Goal: Navigation & Orientation: Find specific page/section

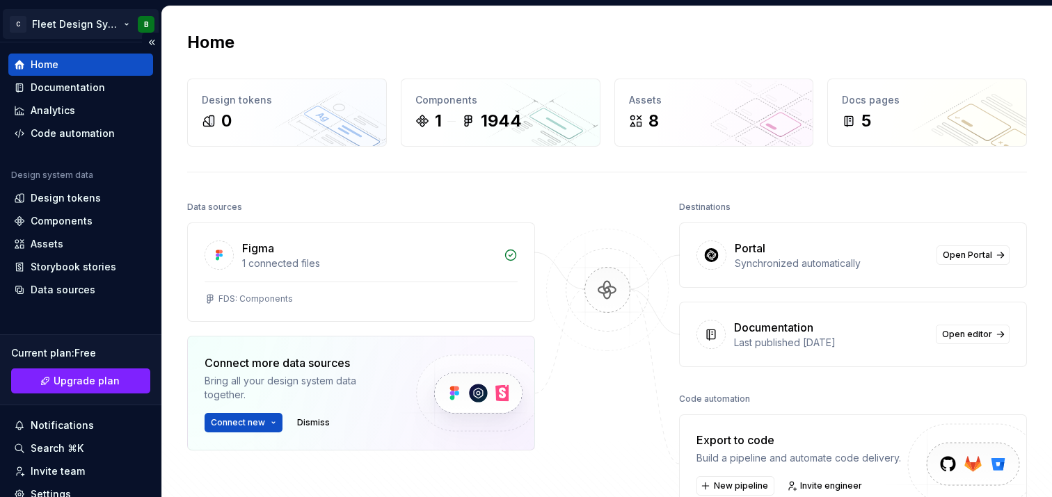
click at [71, 24] on html "C Fleet Design System B Home Documentation Analytics Code automation Design sys…" at bounding box center [526, 248] width 1052 height 497
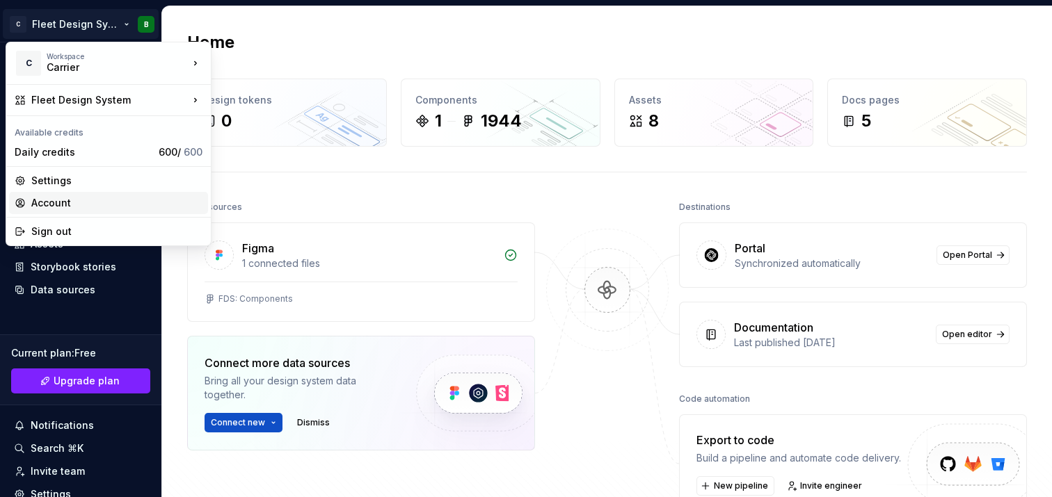
click at [70, 203] on div "Account" at bounding box center [116, 203] width 171 height 14
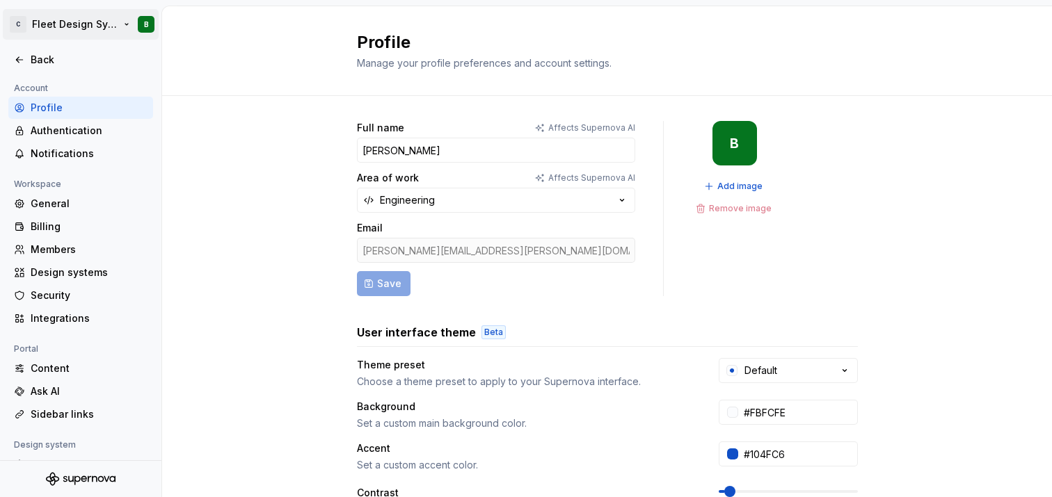
click at [58, 26] on html "C Fleet Design System B Back Account Profile Authentication Notifications Works…" at bounding box center [526, 248] width 1052 height 497
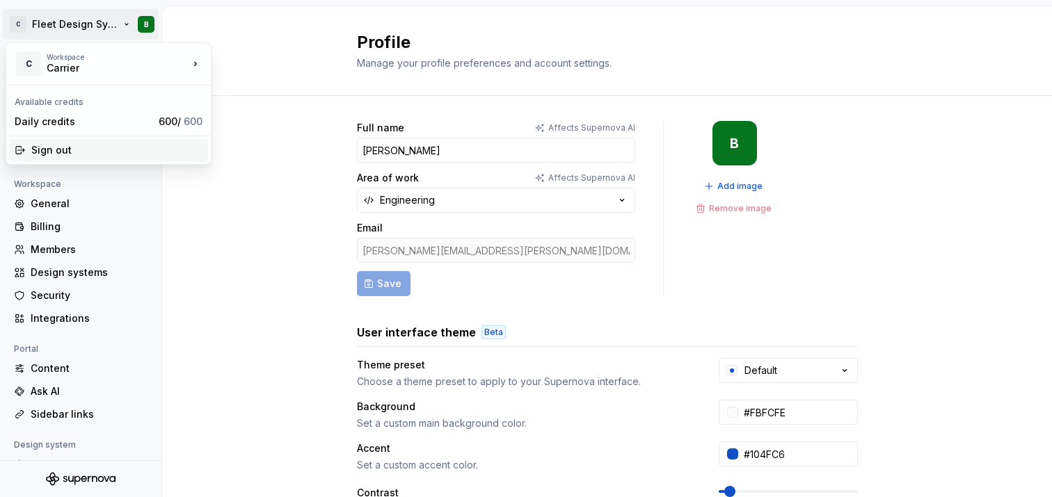
click at [68, 150] on div "Sign out" at bounding box center [116, 150] width 171 height 14
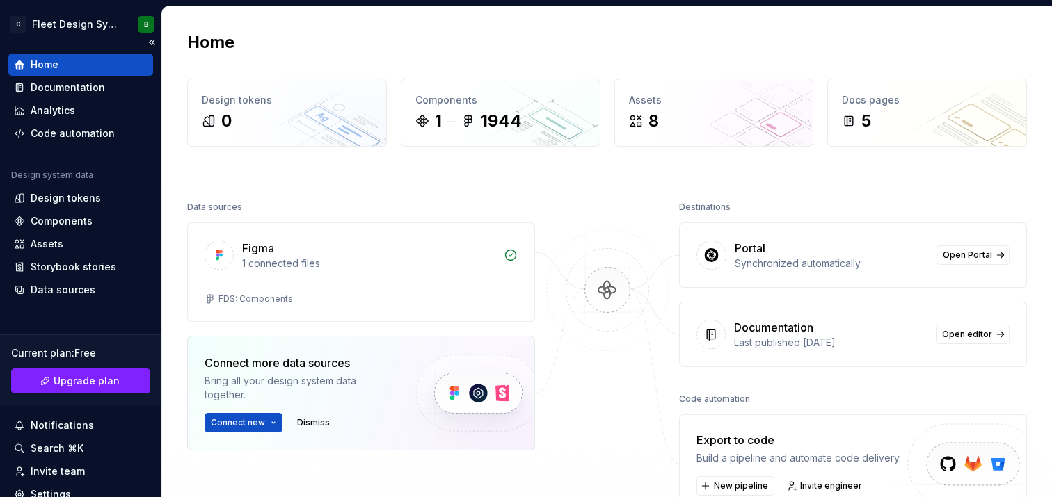
scroll to position [102, 0]
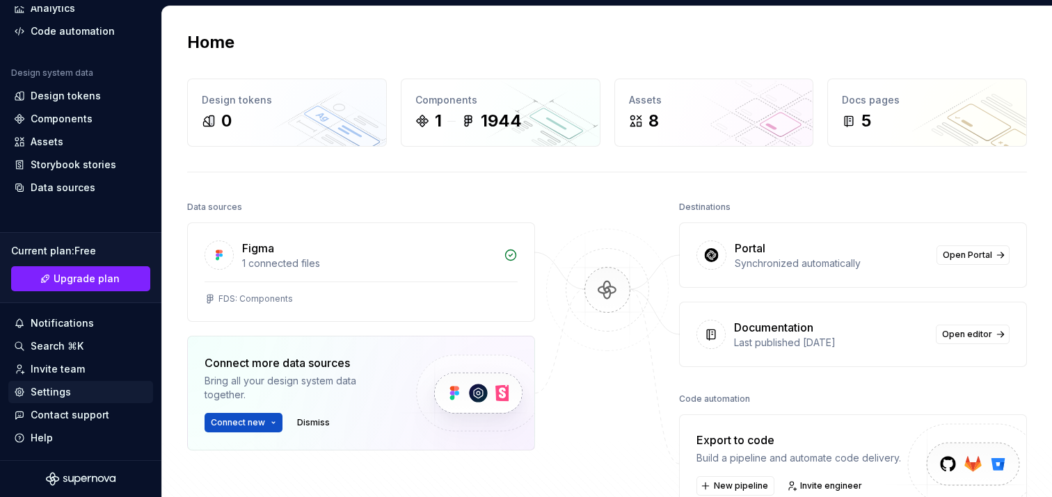
click at [54, 390] on div "Settings" at bounding box center [51, 392] width 40 height 14
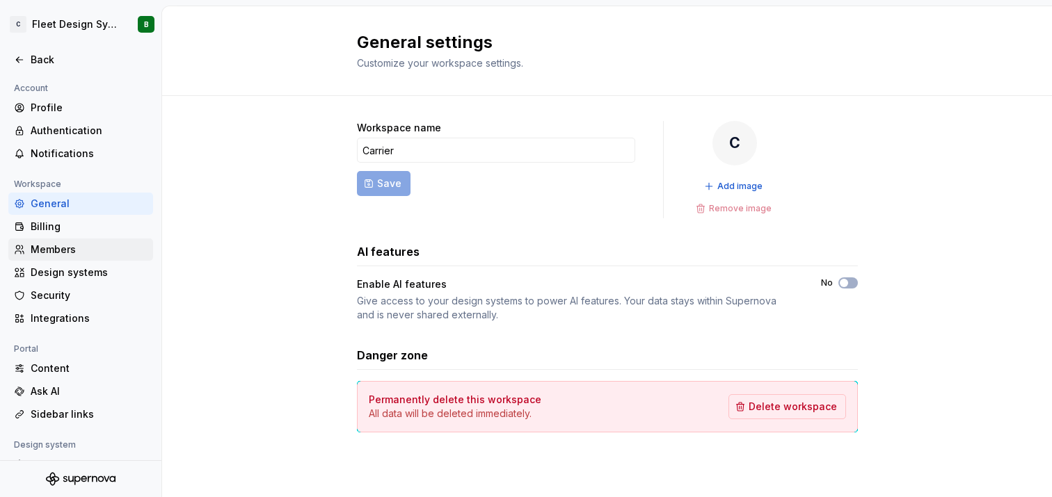
click at [70, 250] on div "Members" at bounding box center [89, 250] width 117 height 14
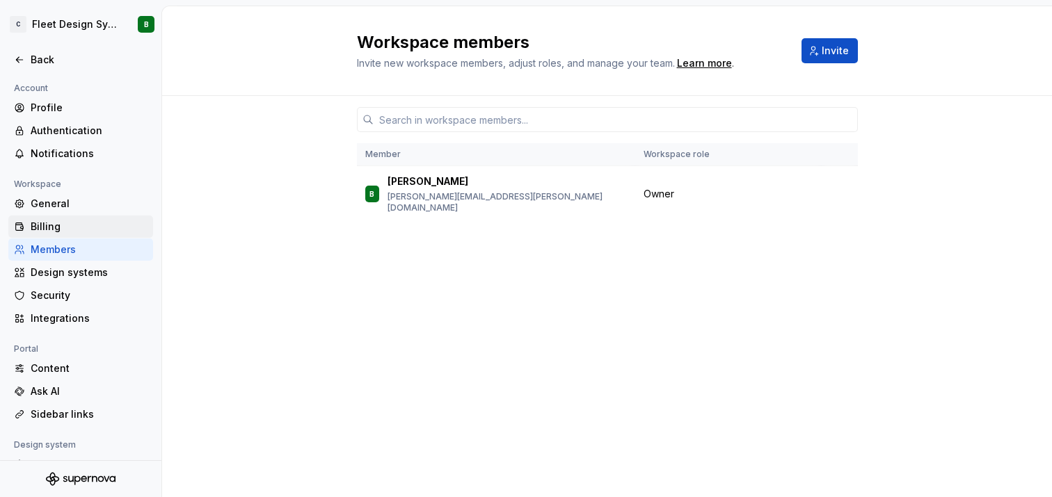
click at [56, 225] on div "Billing" at bounding box center [89, 227] width 117 height 14
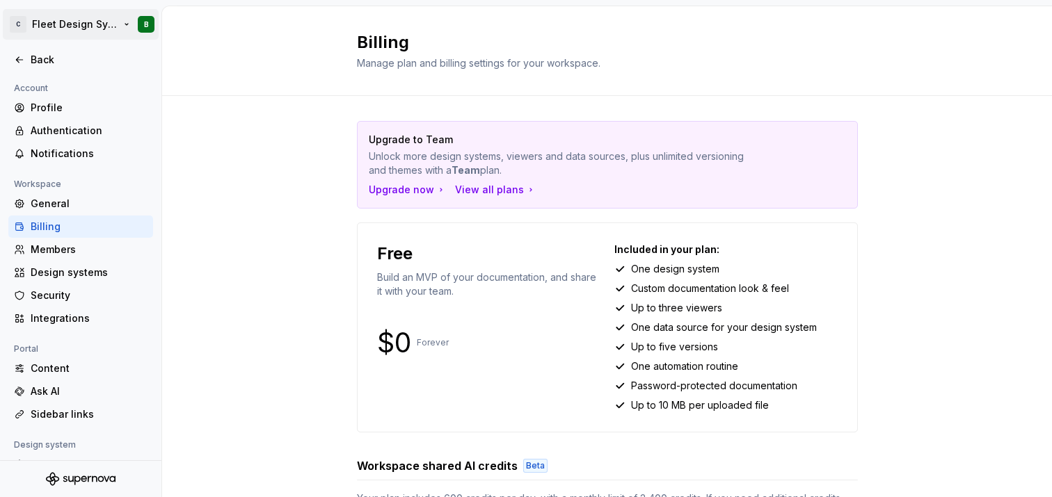
click at [52, 27] on html "C Fleet Design System B Back Account Profile Authentication Notifications Works…" at bounding box center [526, 248] width 1052 height 497
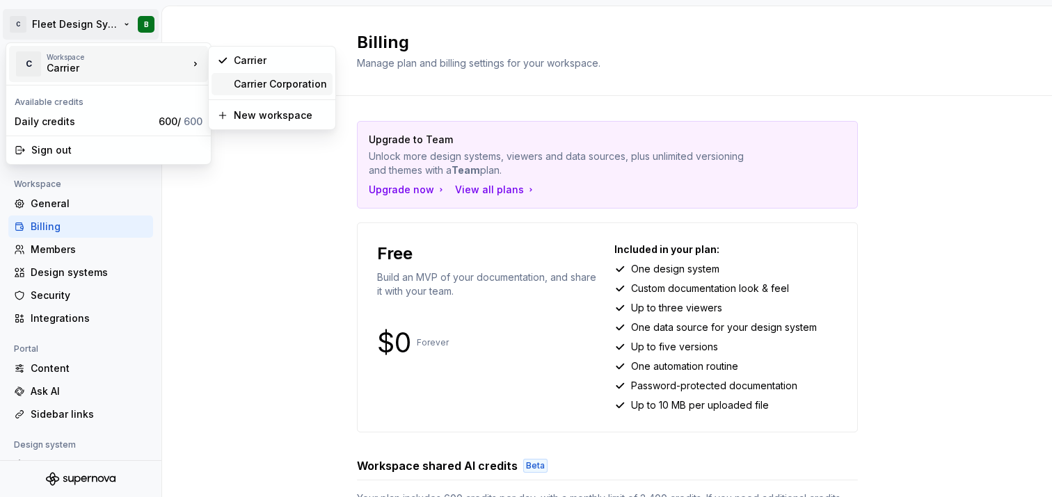
click at [285, 83] on div "Carrier Corporation" at bounding box center [280, 84] width 93 height 14
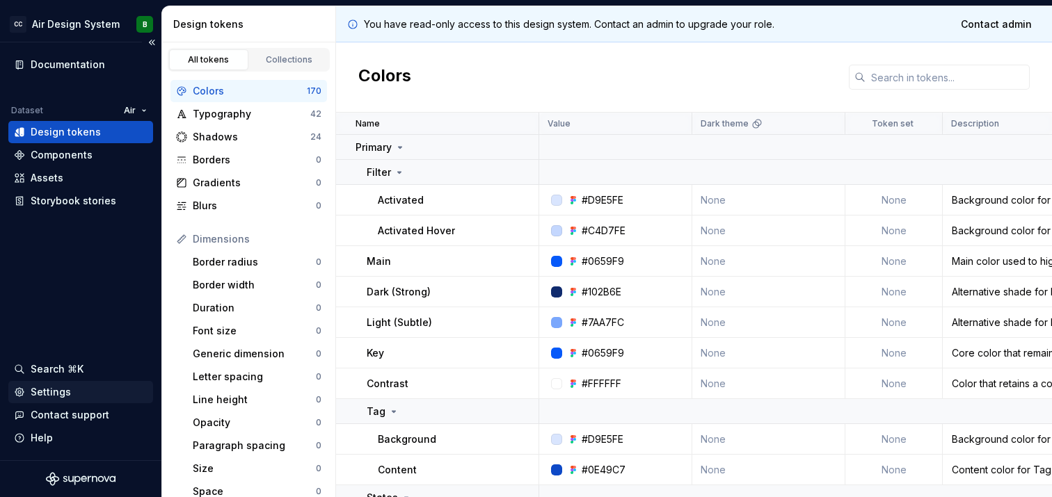
click at [65, 392] on div "Settings" at bounding box center [51, 392] width 40 height 14
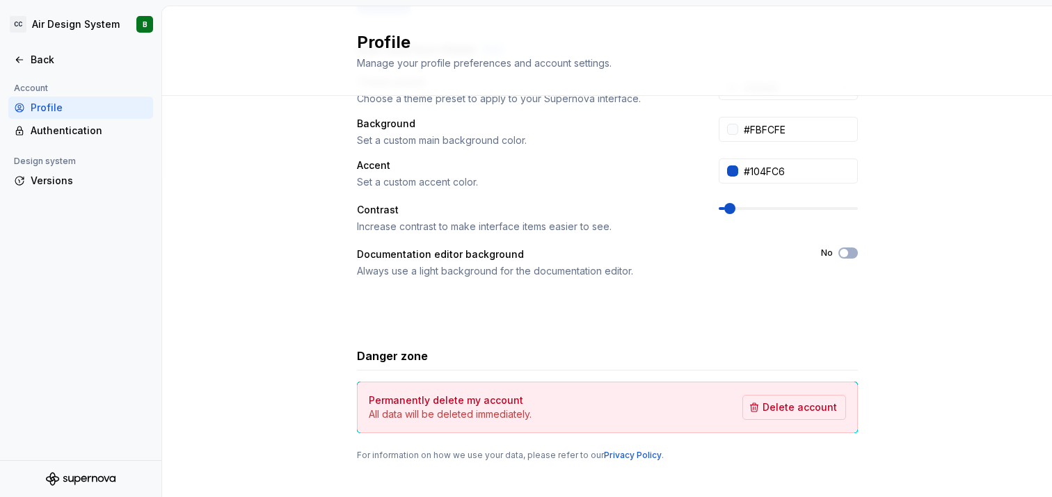
scroll to position [300, 0]
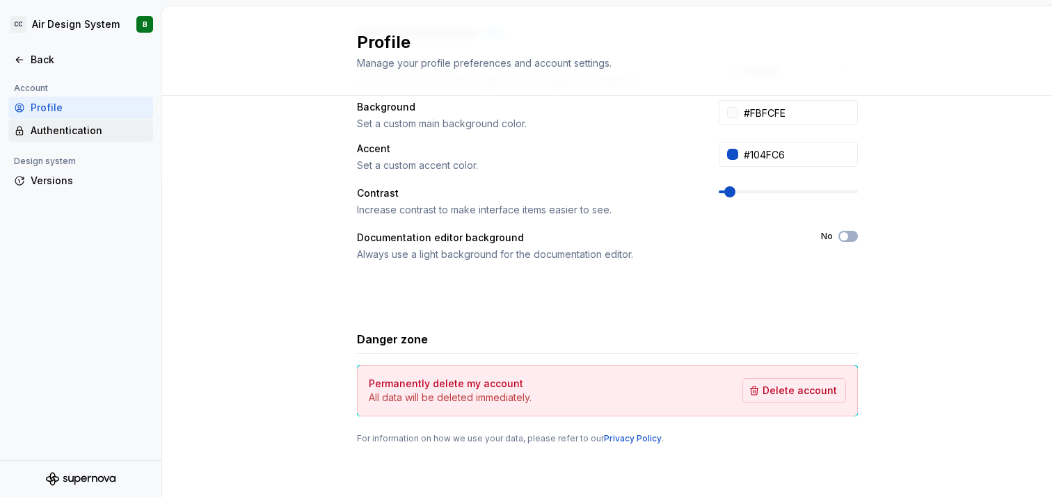
click at [79, 128] on div "Authentication" at bounding box center [89, 131] width 117 height 14
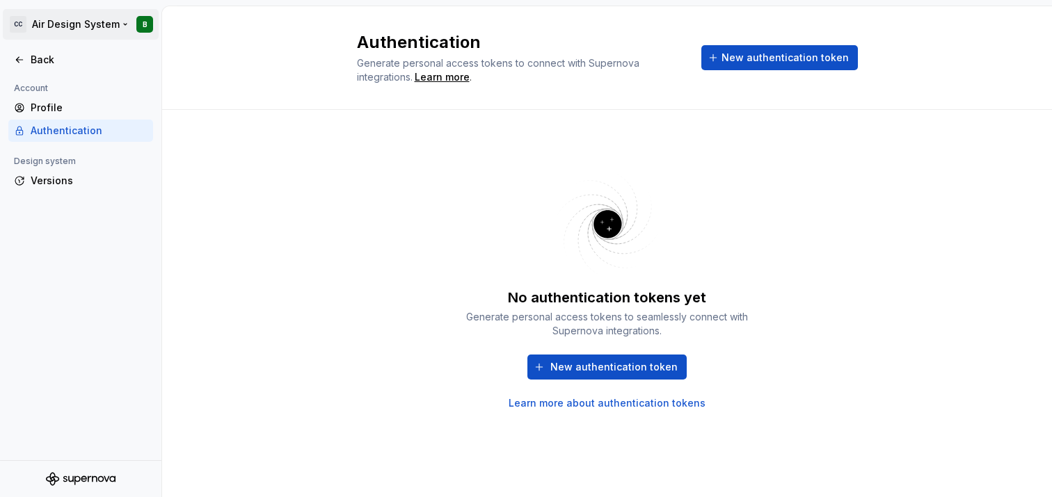
click at [69, 22] on html "CC Air Design System B Back Account Profile Authentication Design system Versio…" at bounding box center [526, 248] width 1052 height 497
click at [276, 35] on html "CC Air Design System B Back Account Profile Authentication Design system Versio…" at bounding box center [526, 248] width 1052 height 497
click at [36, 59] on div "Back" at bounding box center [89, 60] width 117 height 14
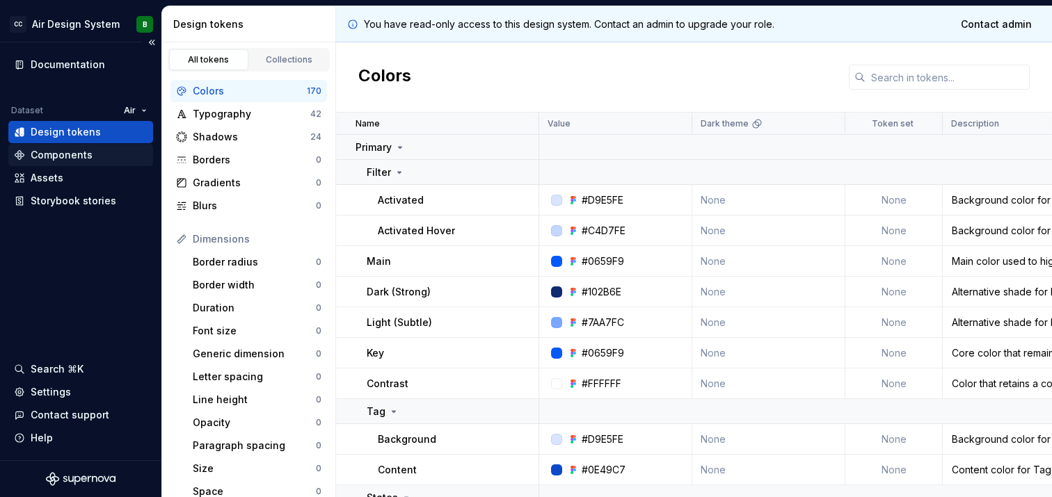
click at [67, 160] on div "Components" at bounding box center [62, 155] width 62 height 14
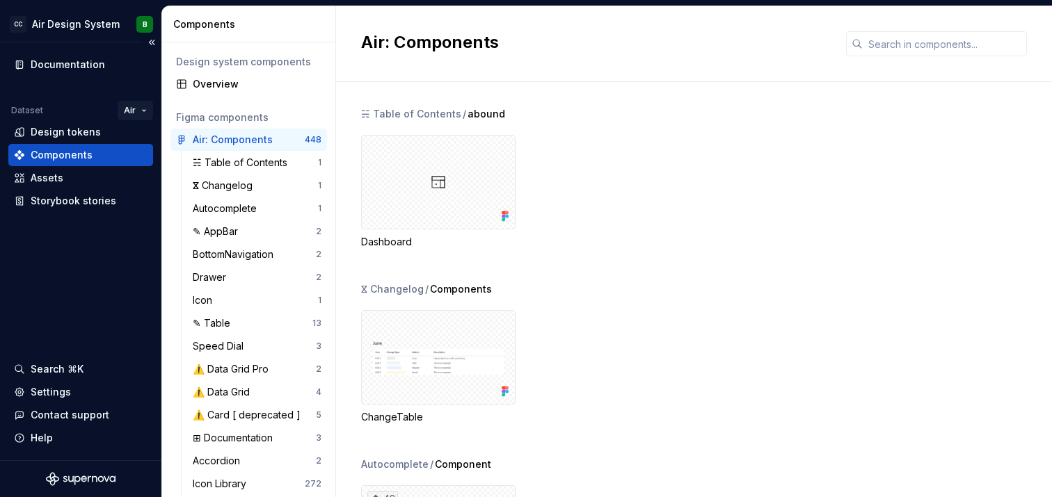
click at [137, 107] on html "CC Air Design System B Documentation Dataset Air Design tokens Components Asset…" at bounding box center [526, 248] width 1052 height 497
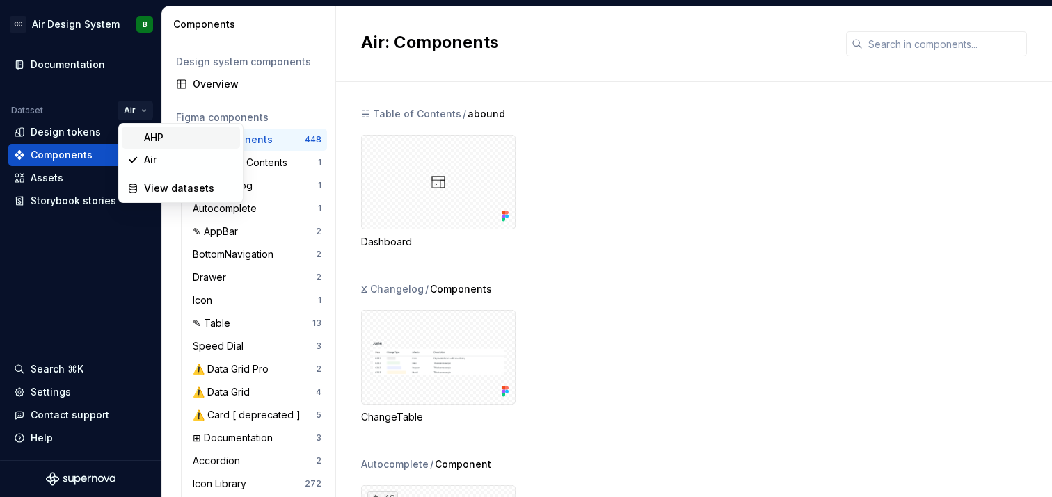
click at [146, 134] on div "AHP" at bounding box center [189, 138] width 90 height 14
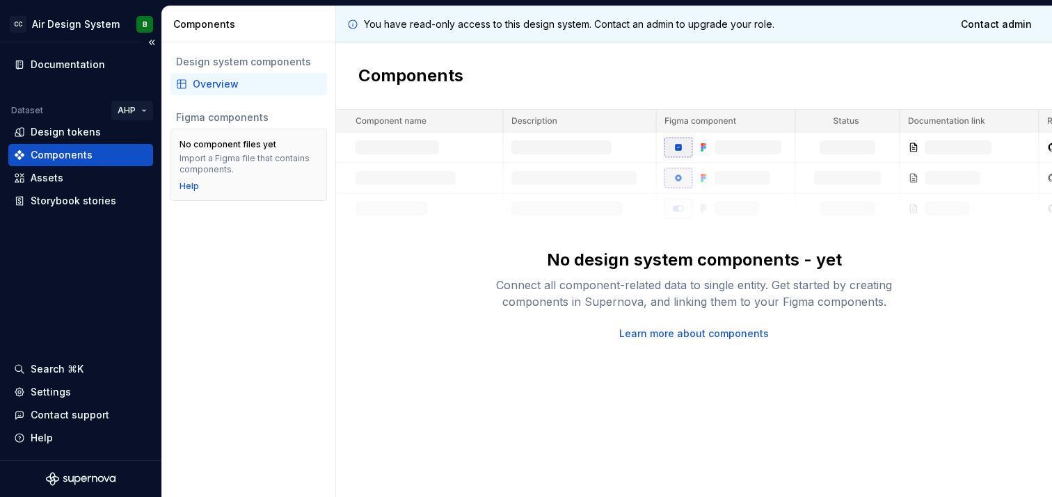
click at [128, 104] on html "CC Air Design System B Documentation Dataset AHP Design tokens Components Asset…" at bounding box center [526, 248] width 1052 height 497
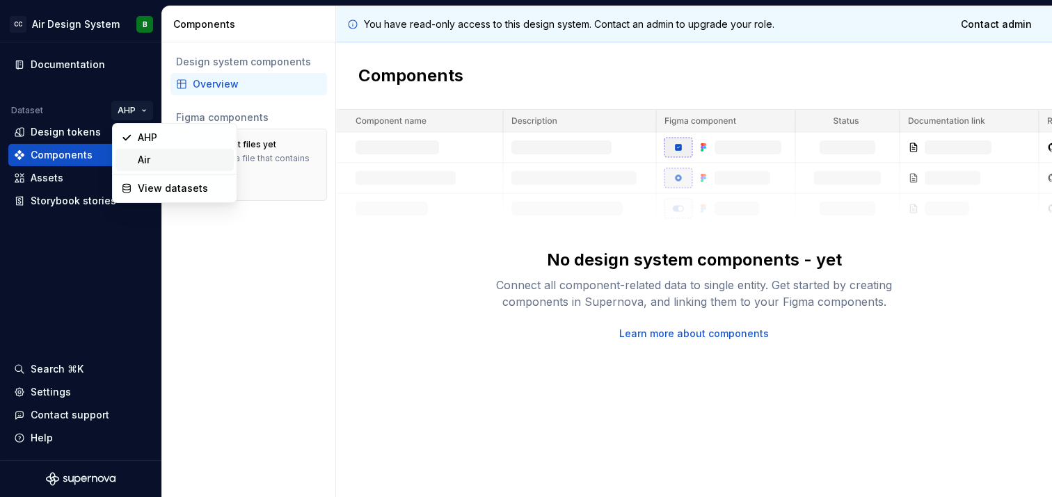
click at [151, 161] on div "Air" at bounding box center [183, 160] width 90 height 14
